Goal: Navigation & Orientation: Go to known website

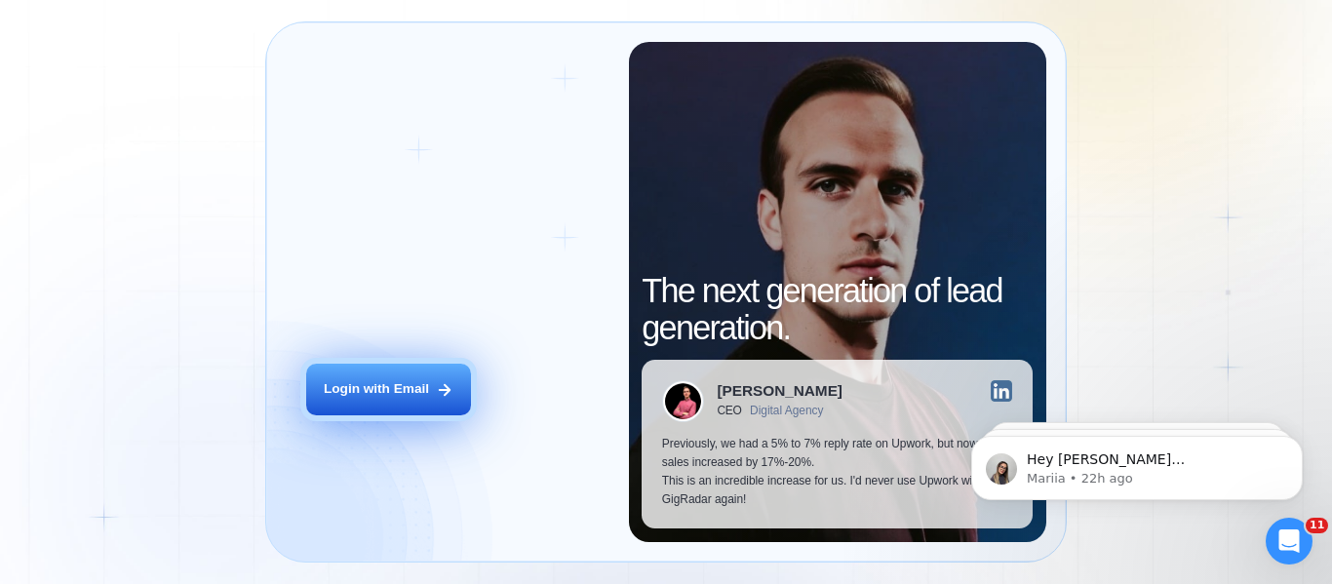
click at [360, 379] on button "Login with Email" at bounding box center [388, 390] width 165 height 52
